Goal: Task Accomplishment & Management: Manage account settings

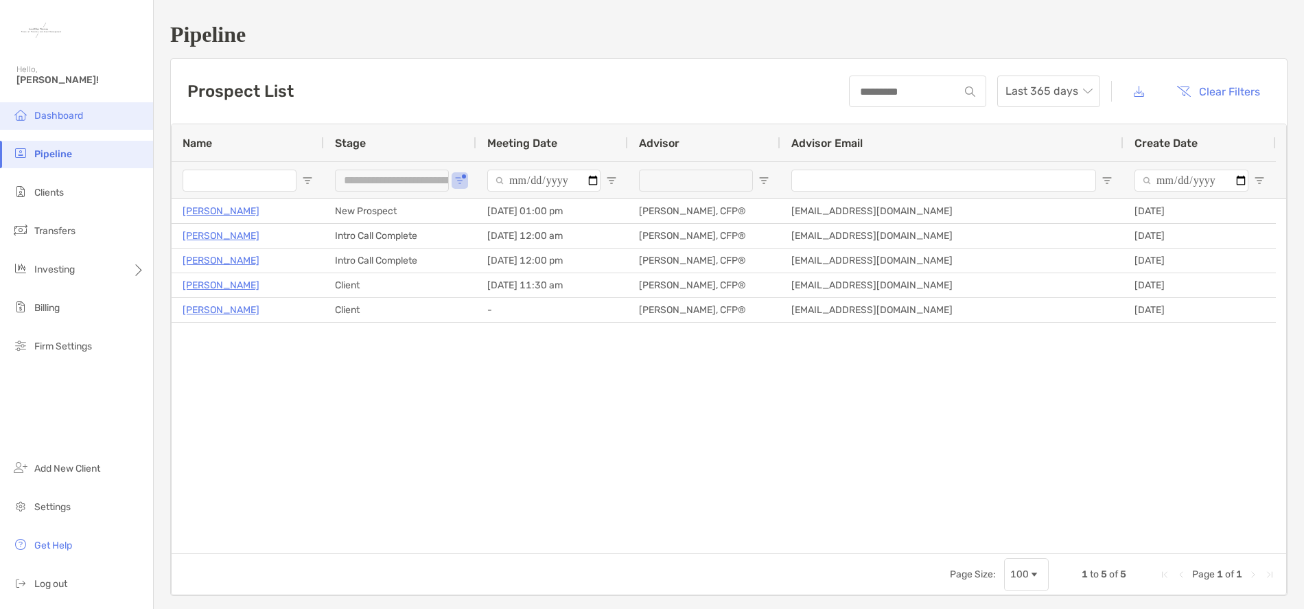
click at [49, 117] on span "Dashboard" at bounding box center [58, 116] width 49 height 12
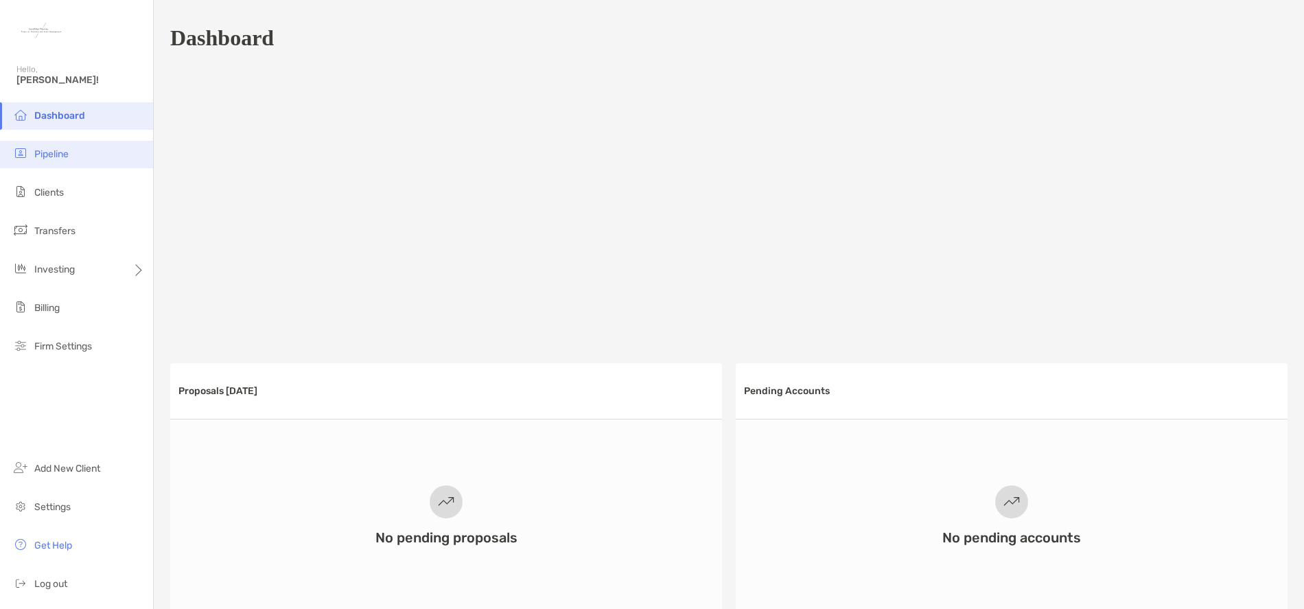
click at [43, 152] on span "Pipeline" at bounding box center [51, 154] width 34 height 12
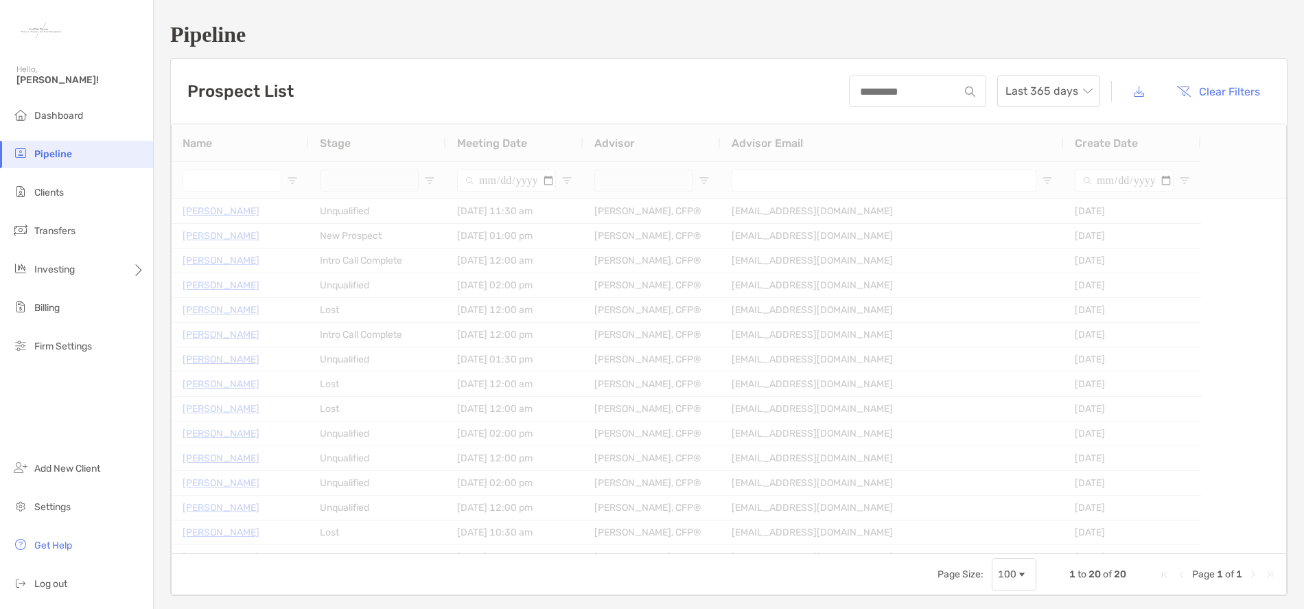
type input "**********"
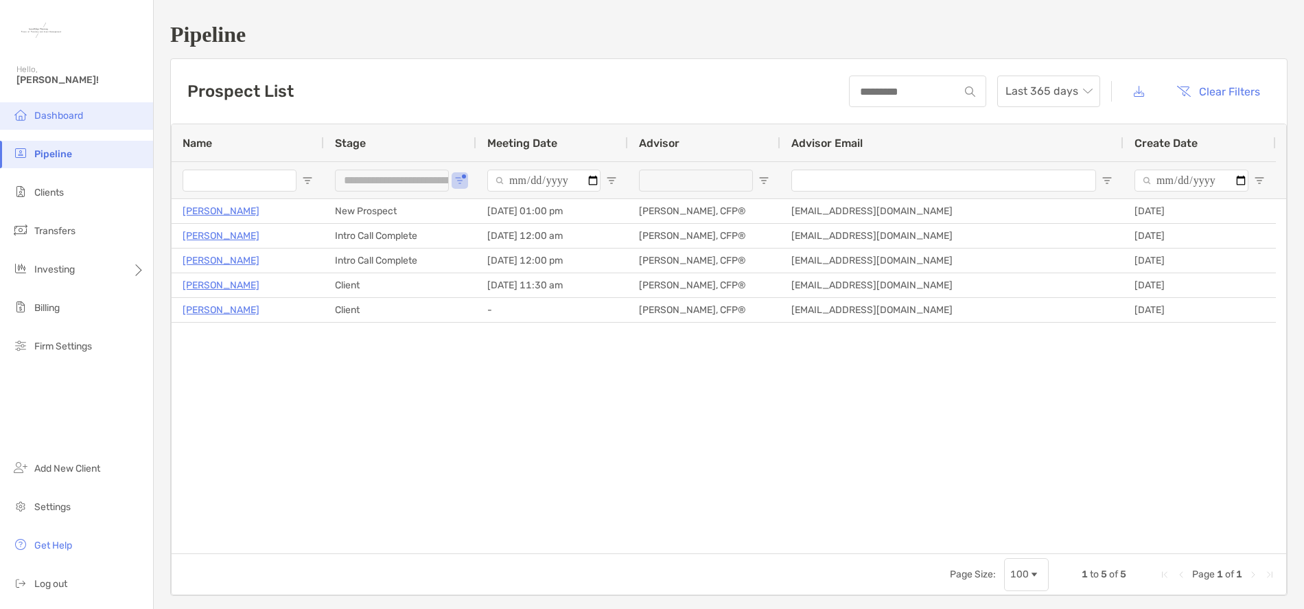
click at [59, 120] on span "Dashboard" at bounding box center [58, 116] width 49 height 12
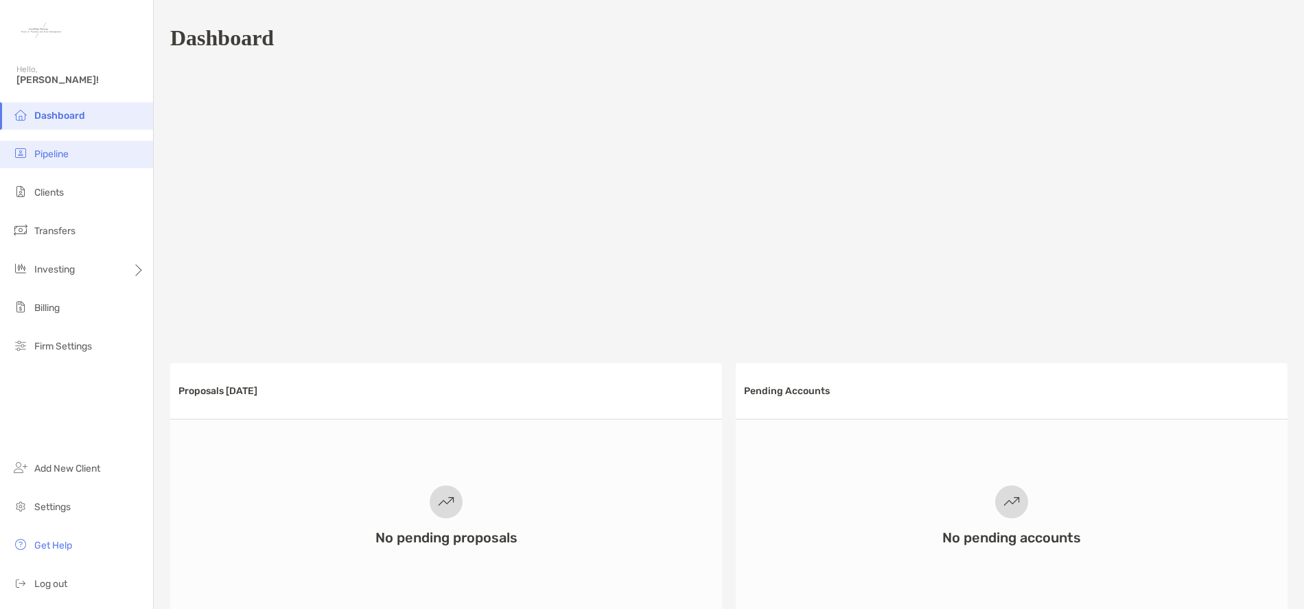
click at [84, 156] on li "Pipeline" at bounding box center [76, 154] width 153 height 27
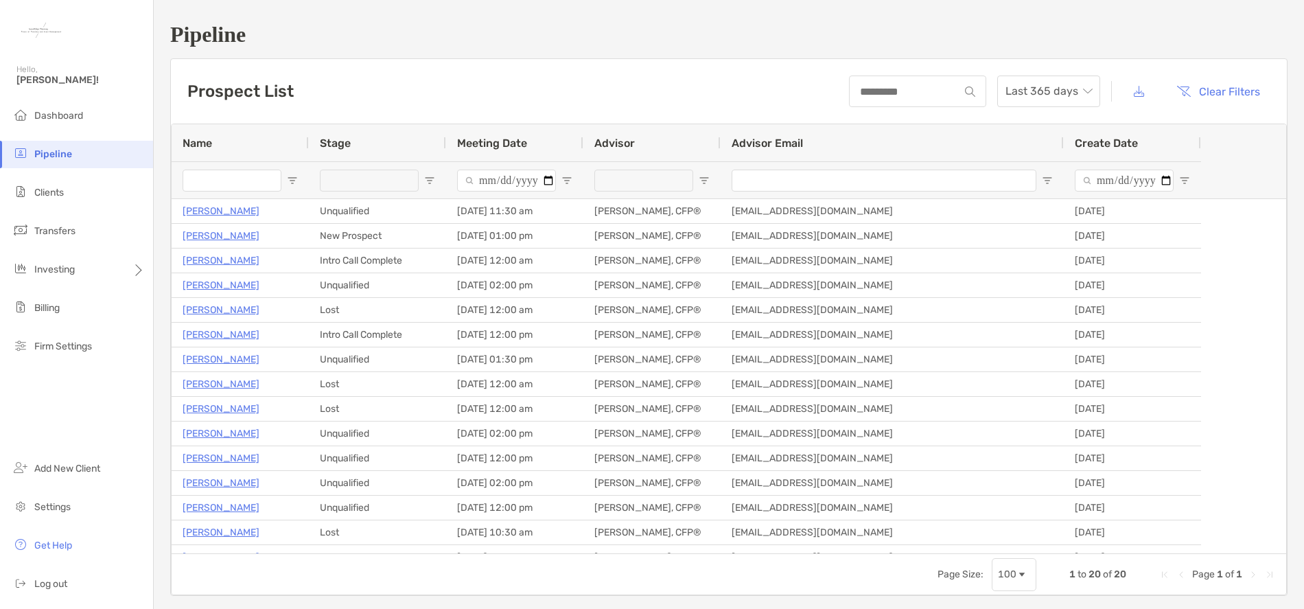
type input "**********"
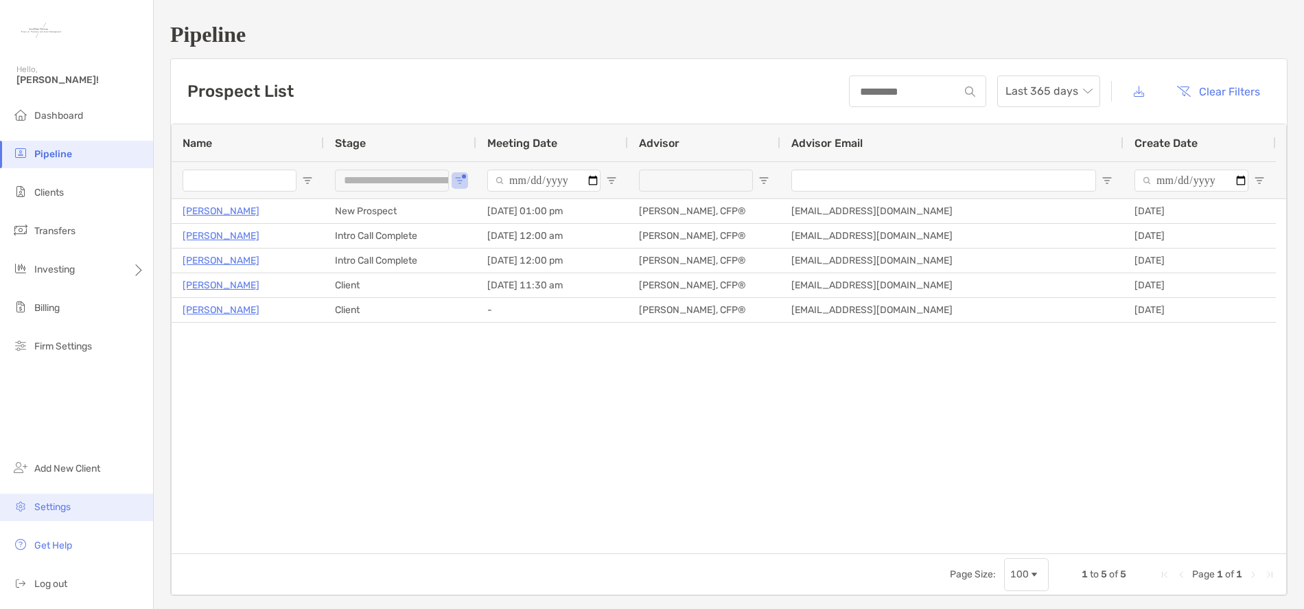
click at [58, 514] on li "Settings" at bounding box center [76, 506] width 153 height 27
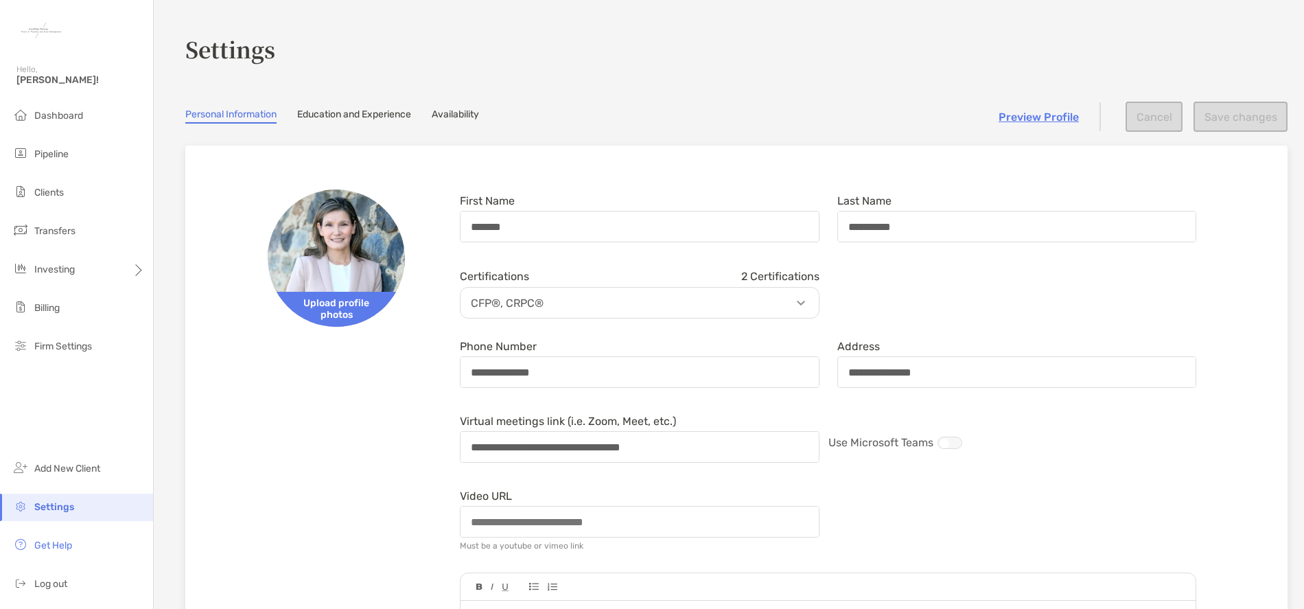
click at [476, 115] on link "Availability" at bounding box center [455, 115] width 47 height 15
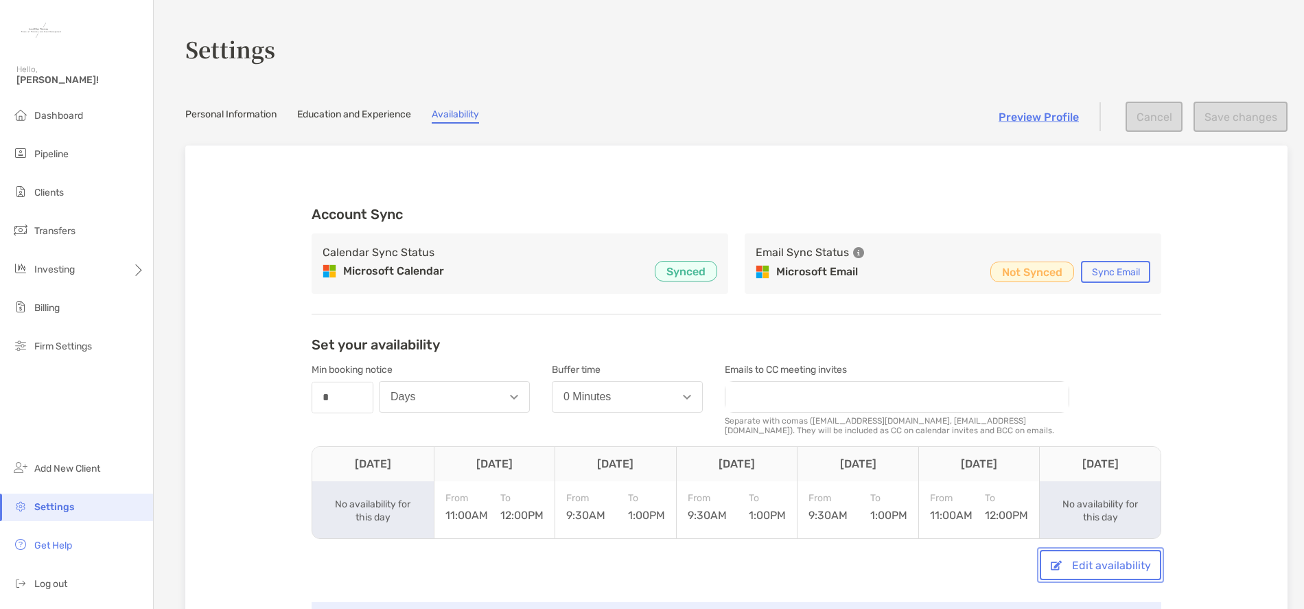
click at [1095, 561] on button "Edit availability" at bounding box center [1100, 565] width 121 height 30
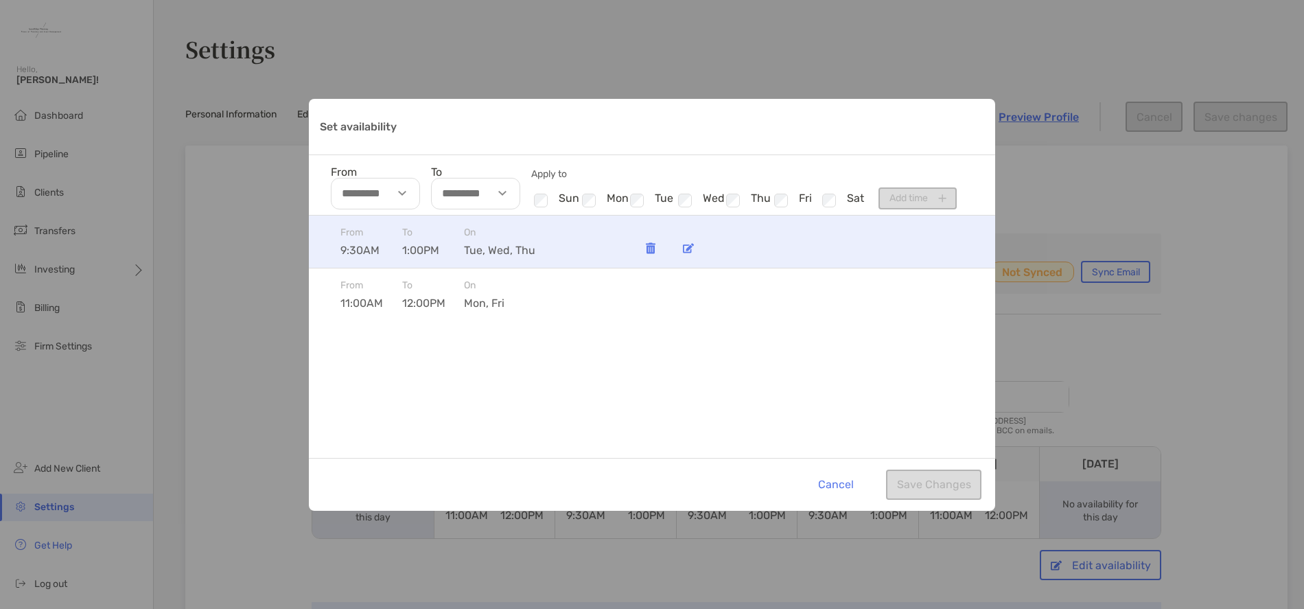
click at [688, 250] on img "Set availability" at bounding box center [688, 248] width 11 height 10
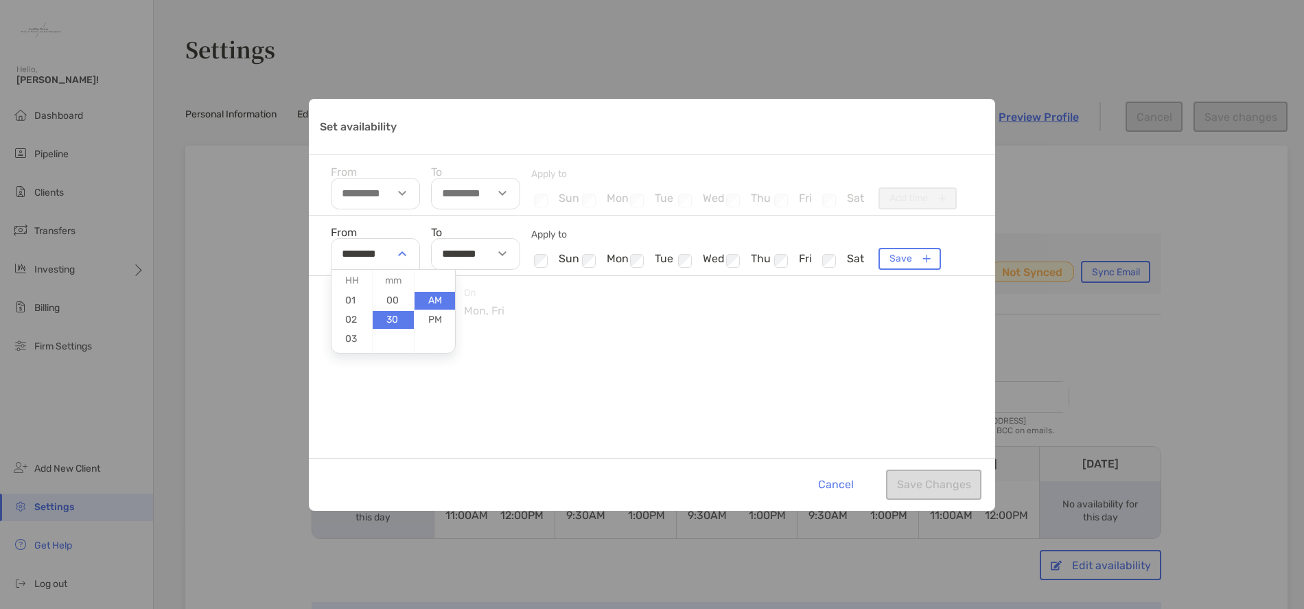
click at [406, 253] on div "Set availability" at bounding box center [404, 254] width 32 height 32
click at [686, 369] on div "From ******** 01 02 03 04 05 06 07 08 09 10 11 12 00 30 AM PM To ******** Apply…" at bounding box center [652, 336] width 686 height 242
click at [842, 478] on button "Cancel" at bounding box center [835, 484] width 57 height 30
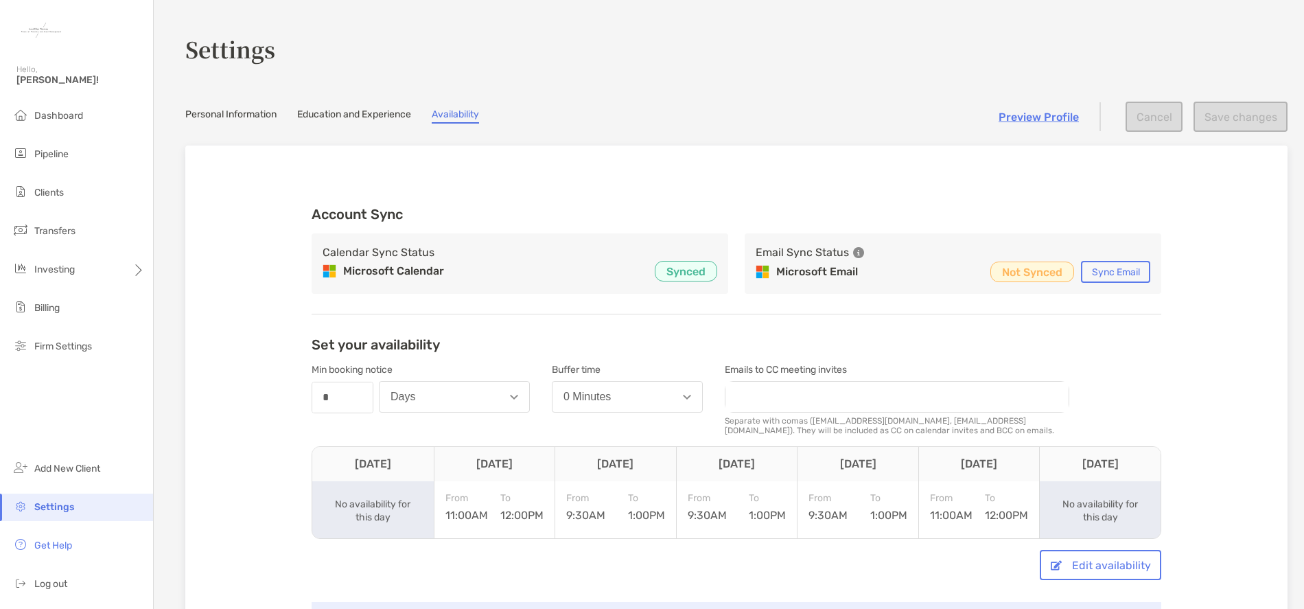
scroll to position [69, 0]
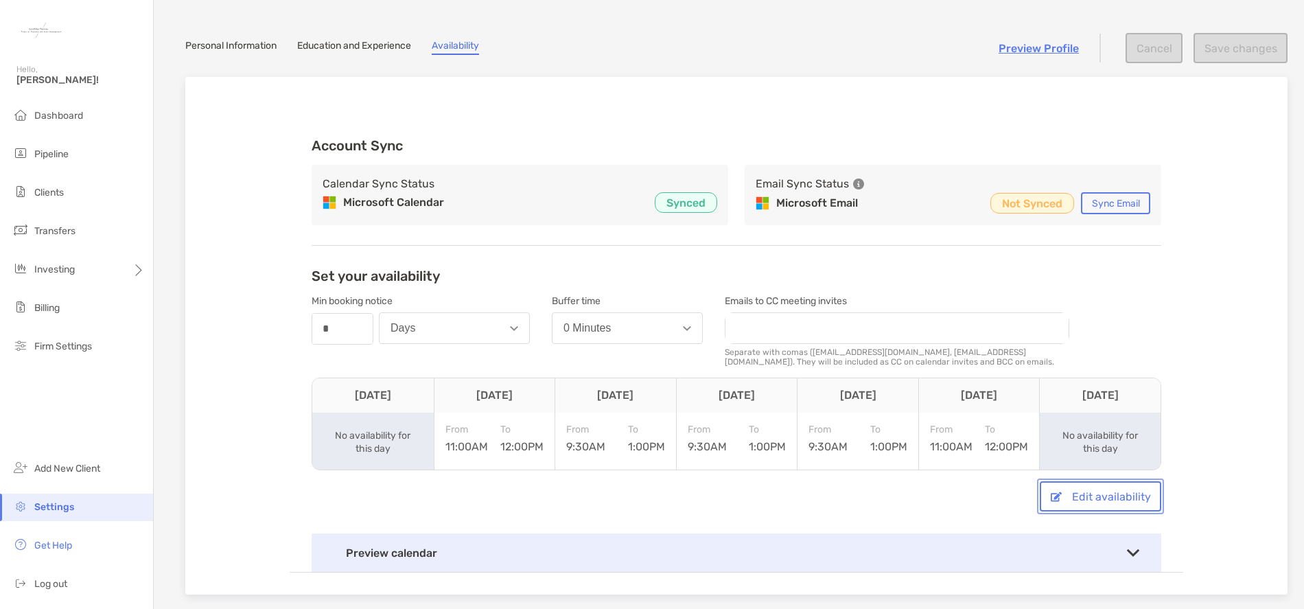
click at [1106, 495] on button "Edit availability" at bounding box center [1100, 496] width 121 height 30
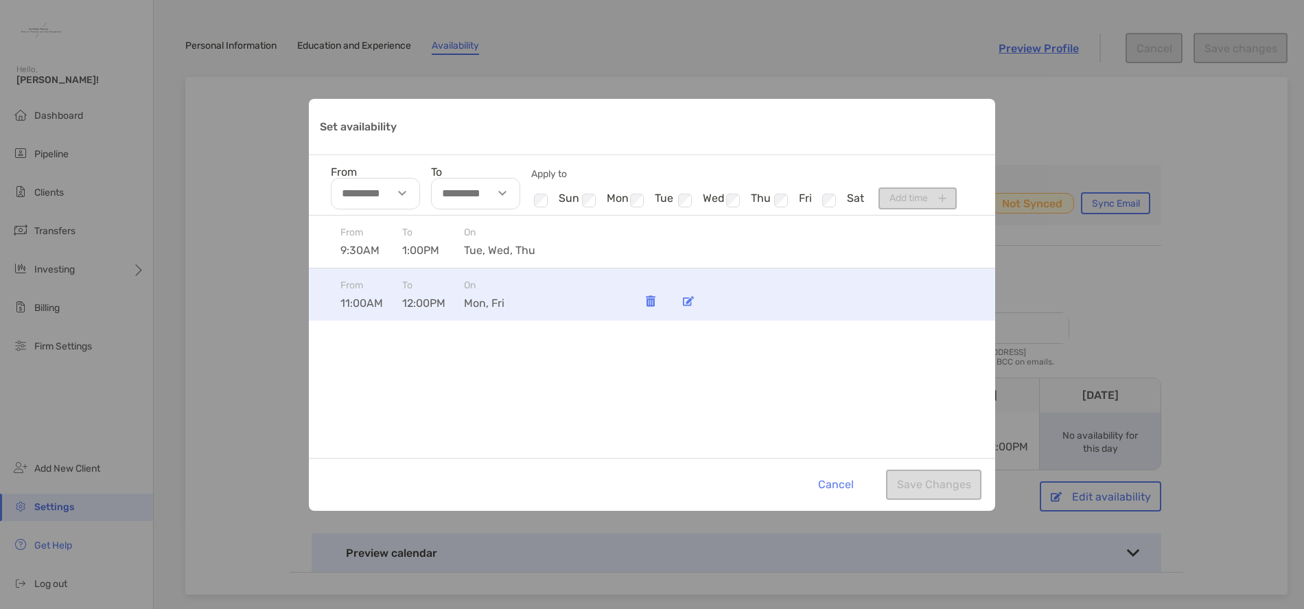
click at [687, 305] on img "Set availability" at bounding box center [688, 301] width 11 height 10
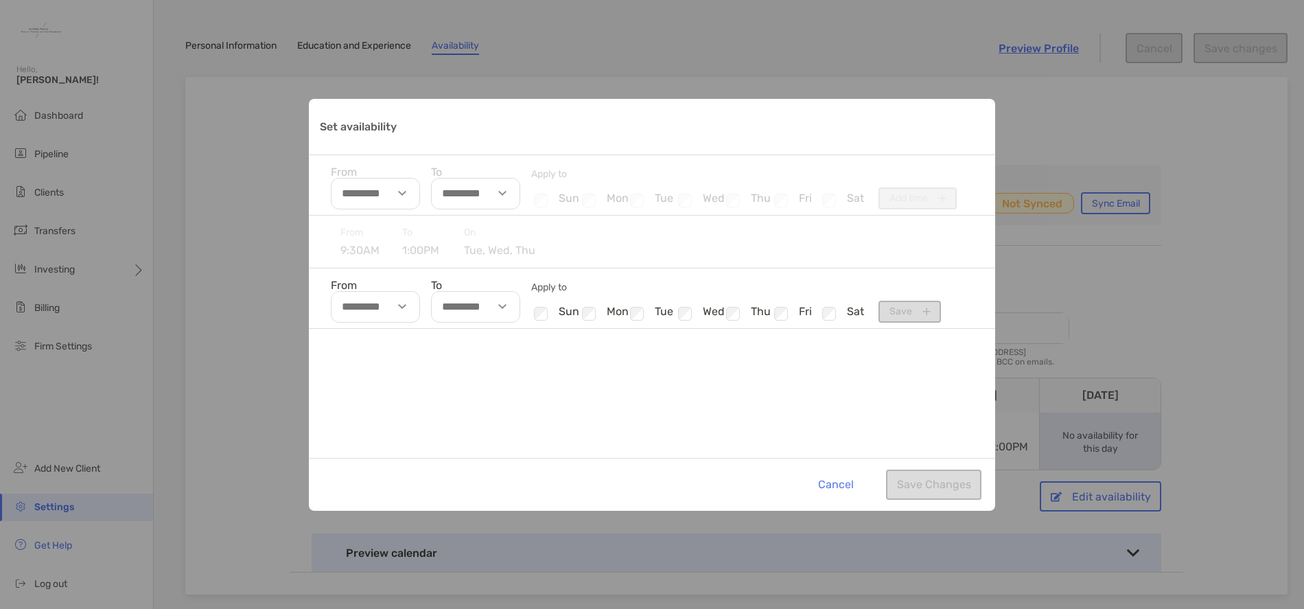
type input "********"
click at [407, 307] on div "Set availability" at bounding box center [404, 307] width 32 height 32
click at [350, 353] on li "10" at bounding box center [351, 357] width 40 height 18
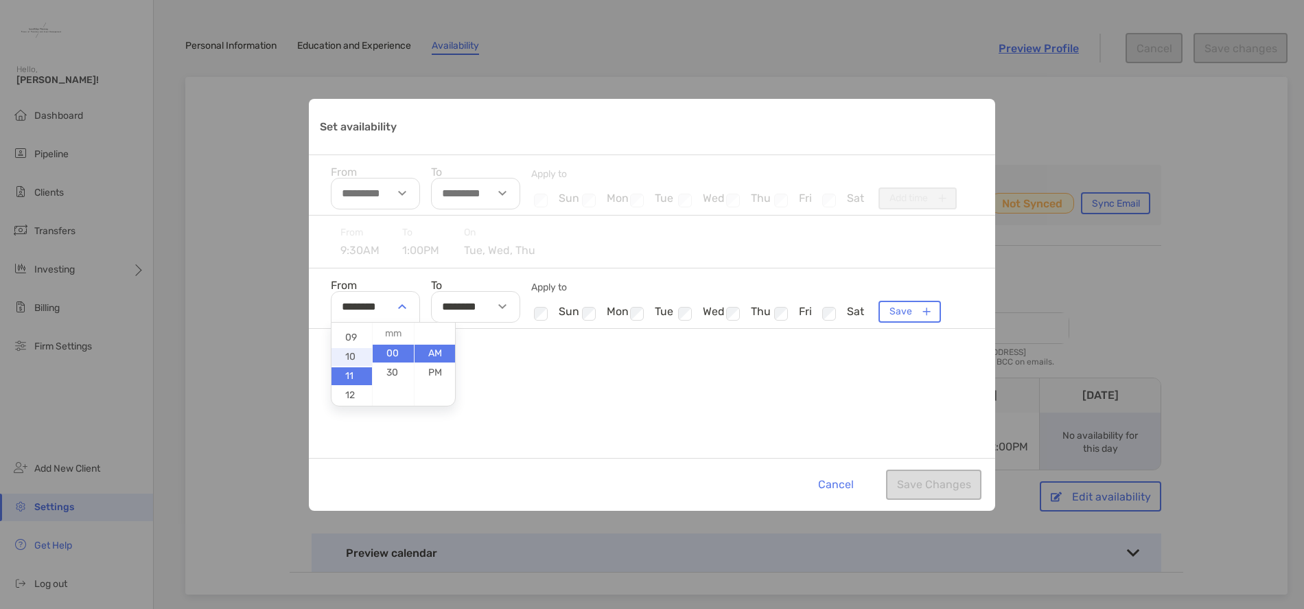
type input "********"
click at [507, 304] on div "Set availability" at bounding box center [505, 307] width 32 height 32
click at [493, 367] on li "30" at bounding box center [493, 373] width 40 height 18
type input "********"
click at [532, 370] on li "PM" at bounding box center [535, 373] width 40 height 18
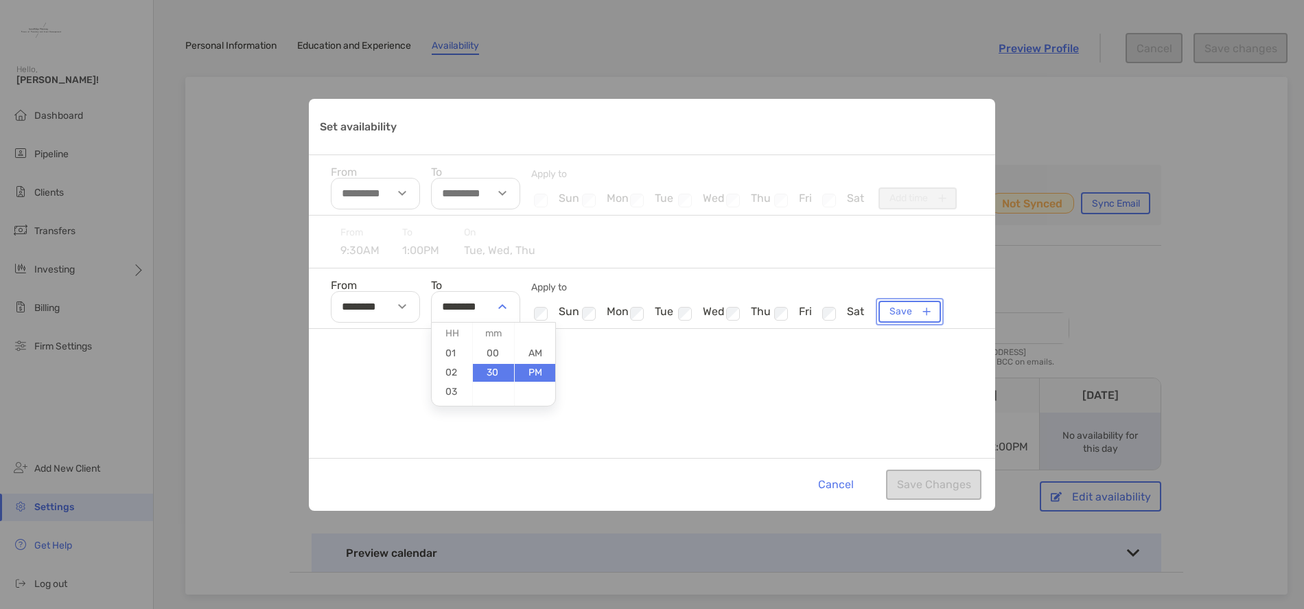
click at [904, 309] on button "Save" at bounding box center [909, 312] width 62 height 22
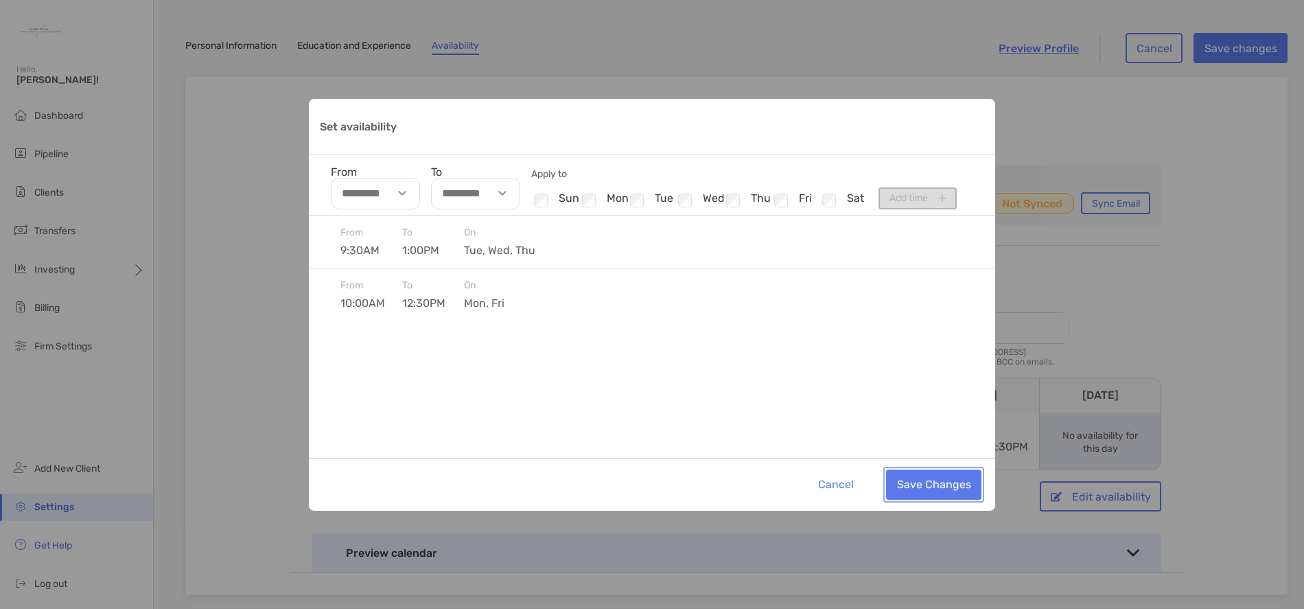
click at [946, 488] on button "Save Changes" at bounding box center [933, 484] width 95 height 30
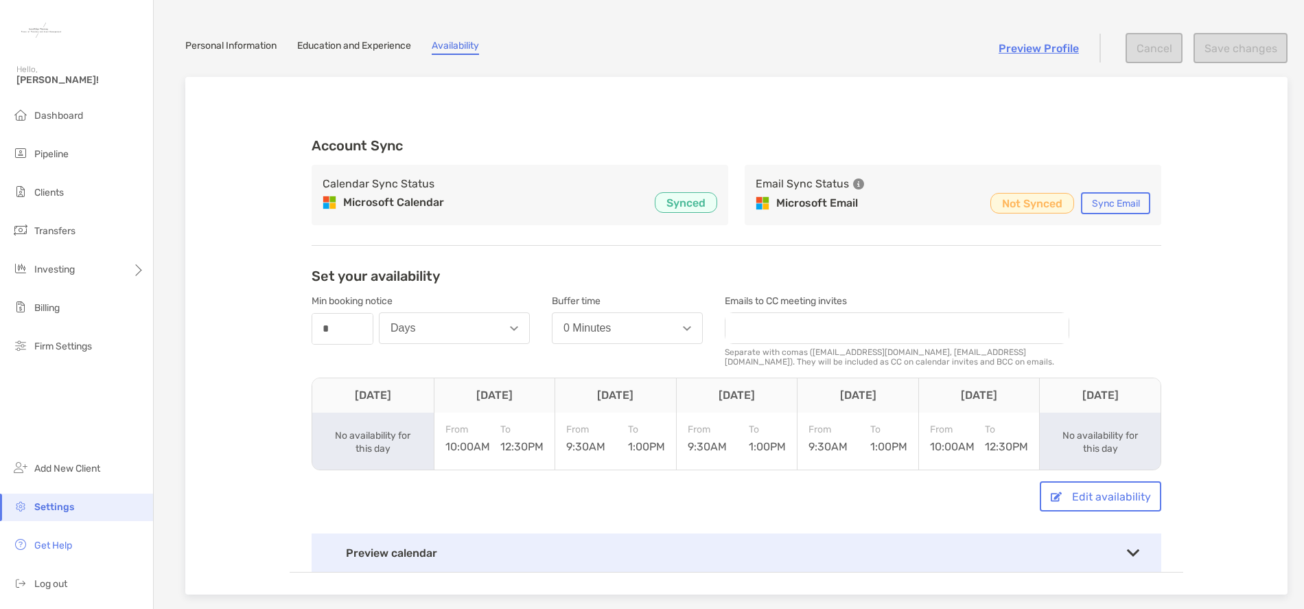
click at [885, 165] on div "Email Sync Status Microsoft Email Not Synced Sync Email" at bounding box center [953, 195] width 417 height 60
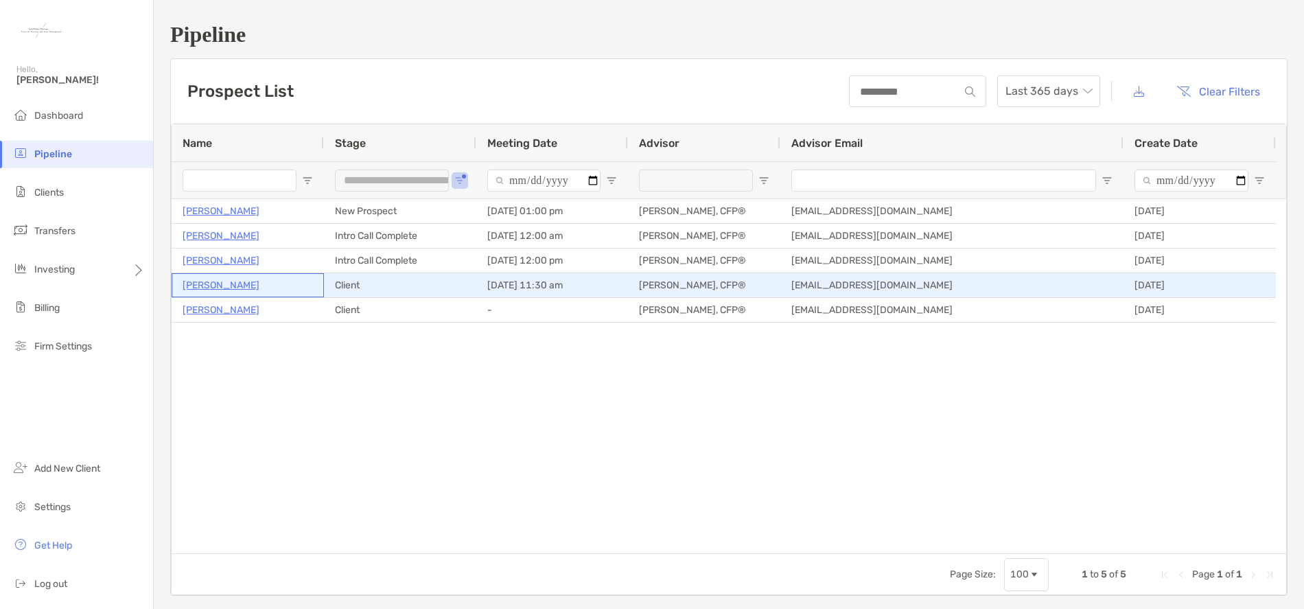
click at [216, 284] on p "[PERSON_NAME]" at bounding box center [221, 285] width 77 height 17
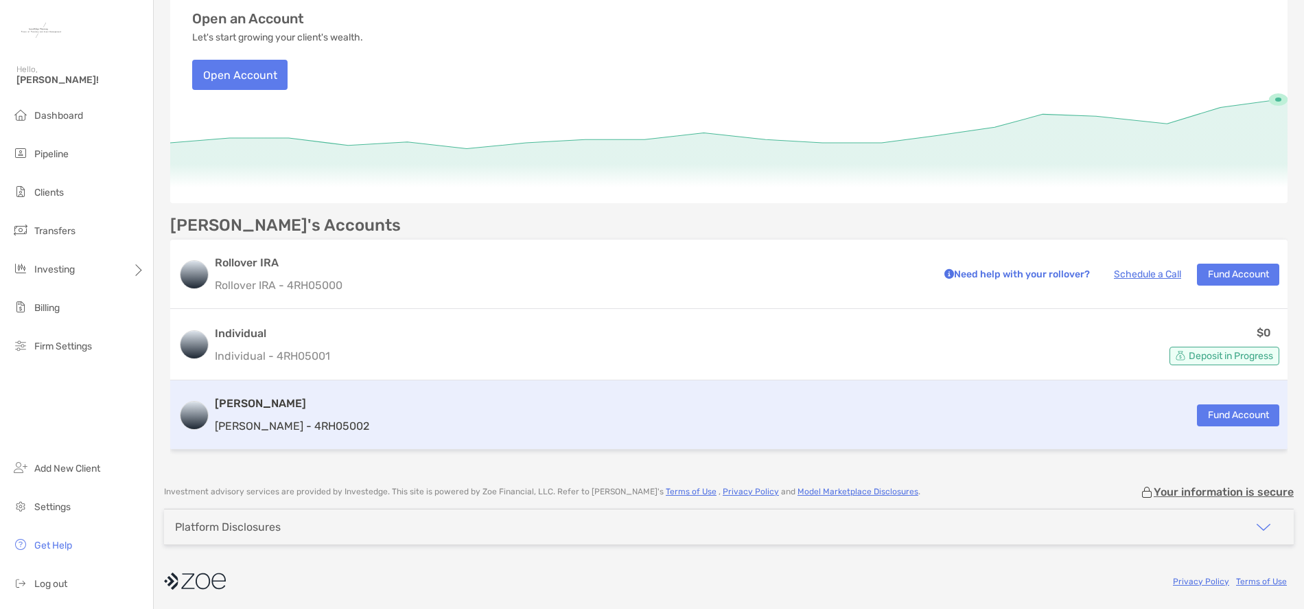
scroll to position [137, 0]
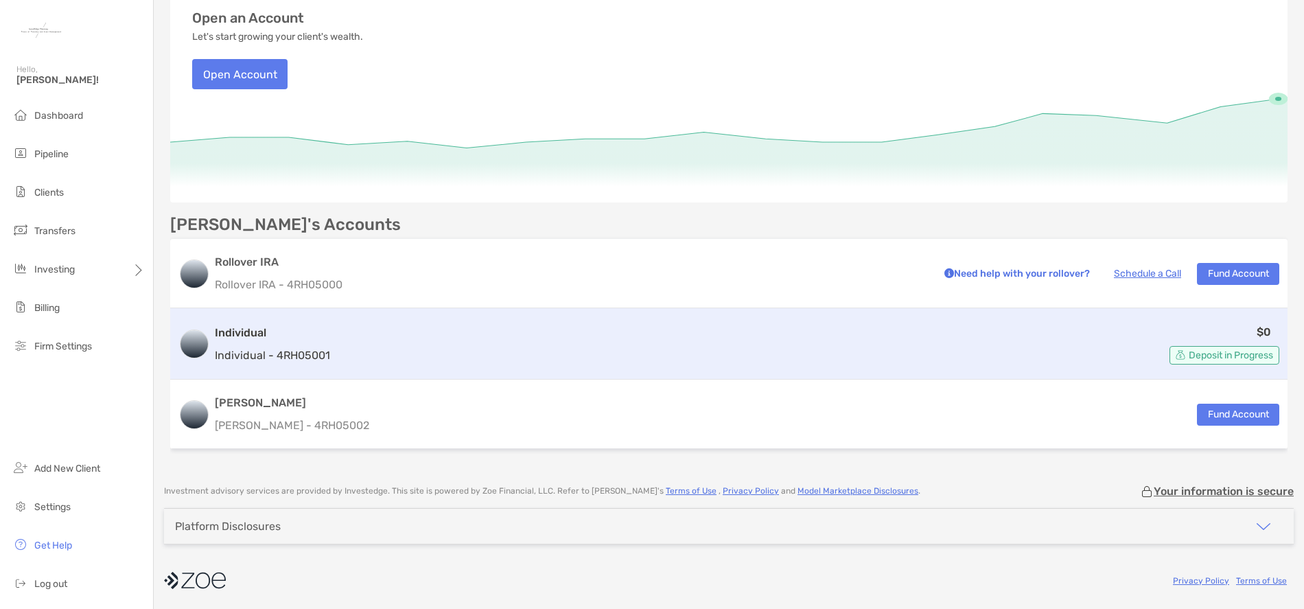
click at [616, 347] on div "$0 Deposit in Progress" at bounding box center [808, 343] width 944 height 41
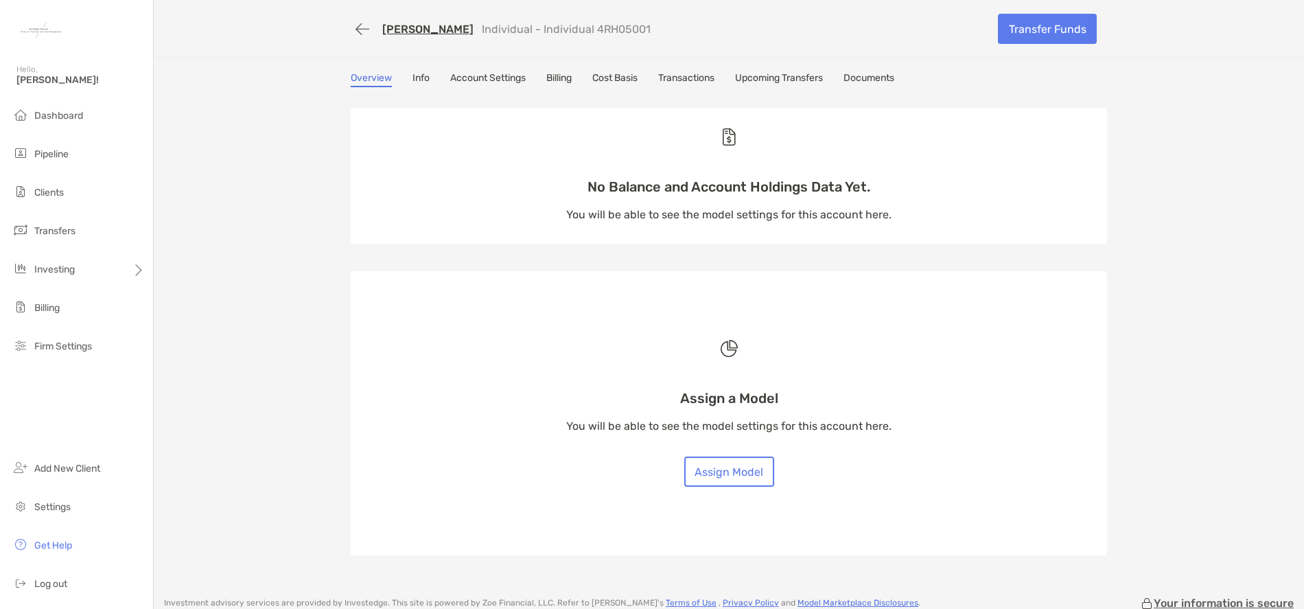
click at [487, 79] on link "Account Settings" at bounding box center [487, 79] width 75 height 15
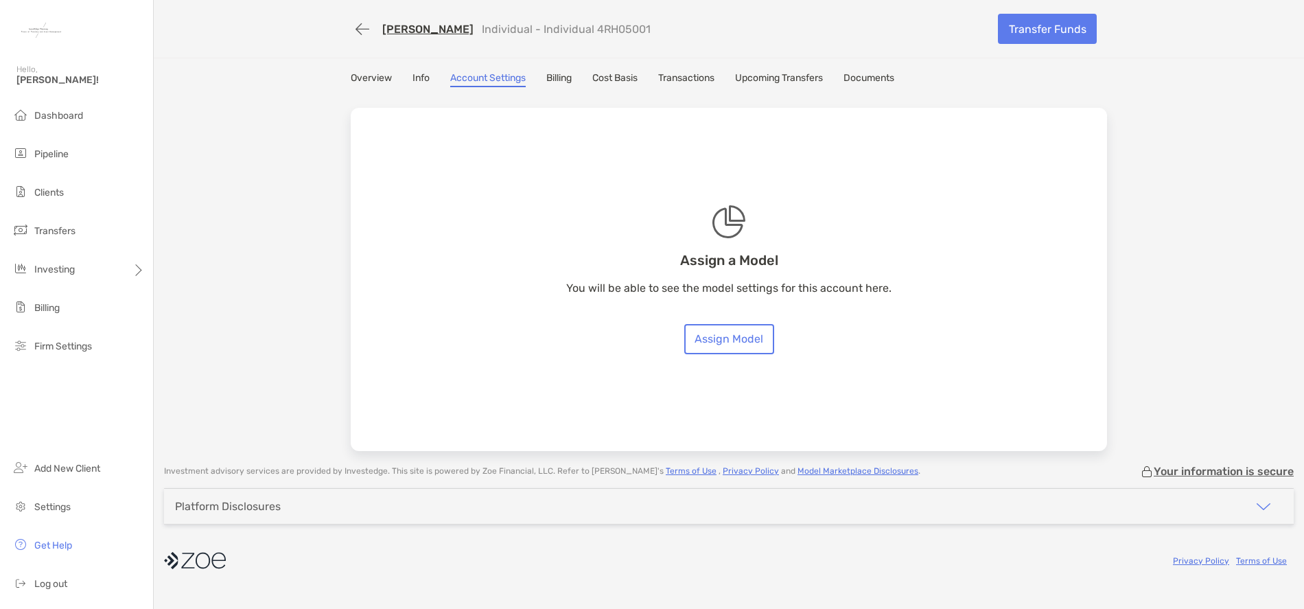
click at [376, 78] on link "Overview" at bounding box center [371, 79] width 41 height 15
